Goal: Book appointment/travel/reservation

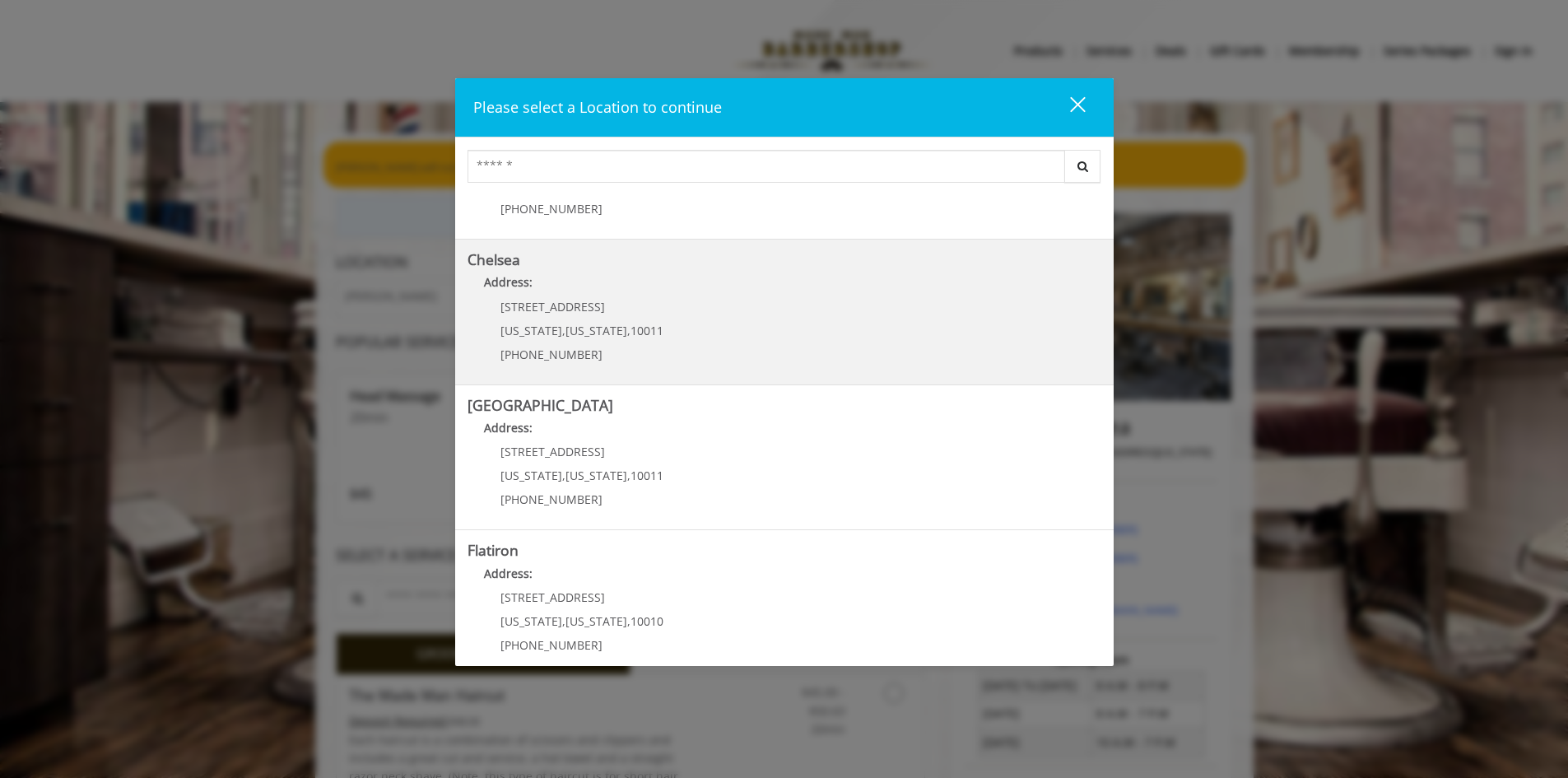
scroll to position [260, 0]
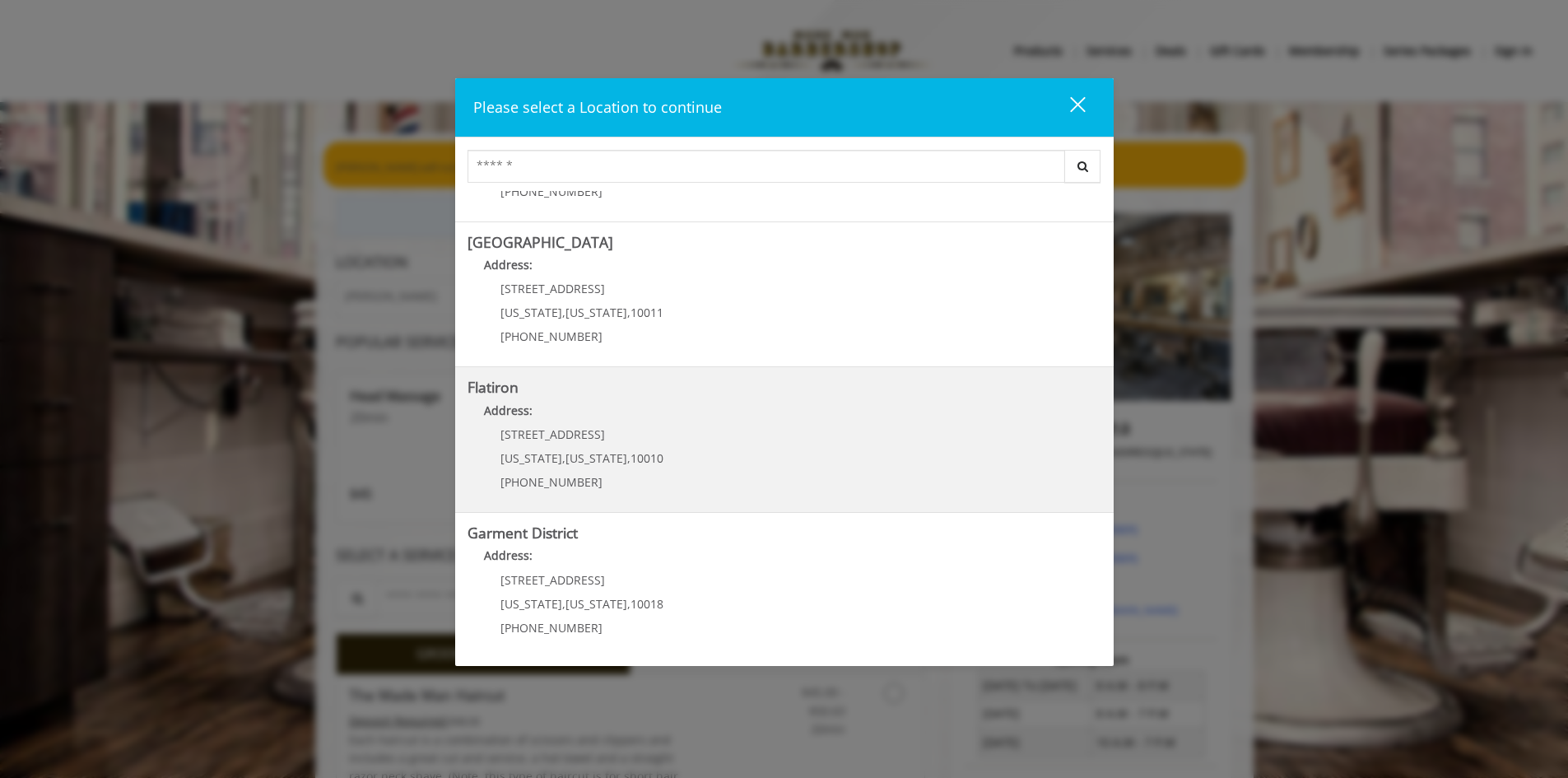
click at [732, 446] on "Flatiron Address: [STREET_ADDRESS][US_STATE][US_STATE] (917) 475-1765" at bounding box center [784, 440] width 633 height 120
